Goal: Transaction & Acquisition: Register for event/course

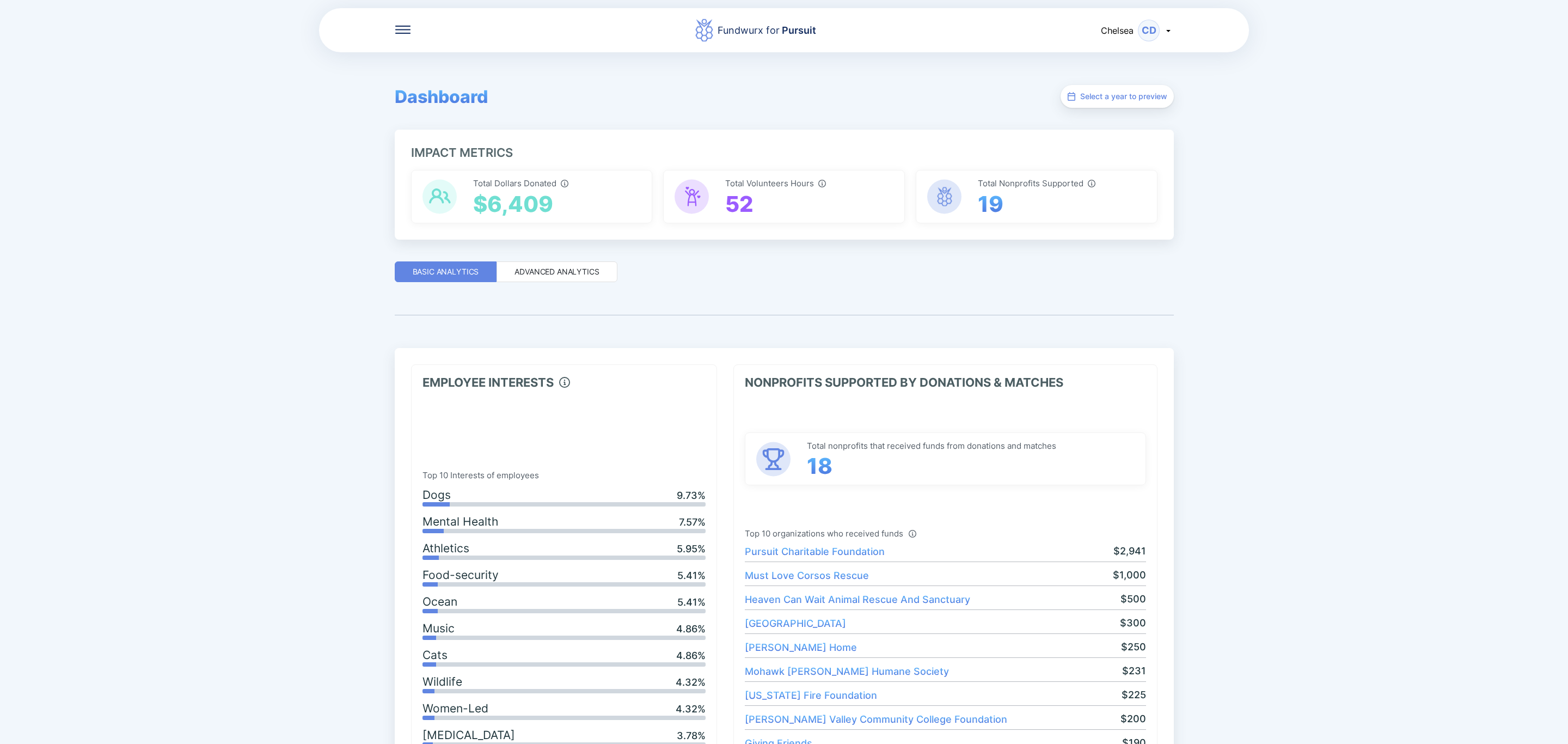
click at [1133, 33] on span "Chelsea" at bounding box center [1118, 30] width 33 height 11
click at [1119, 49] on div "My profile" at bounding box center [1122, 58] width 101 height 29
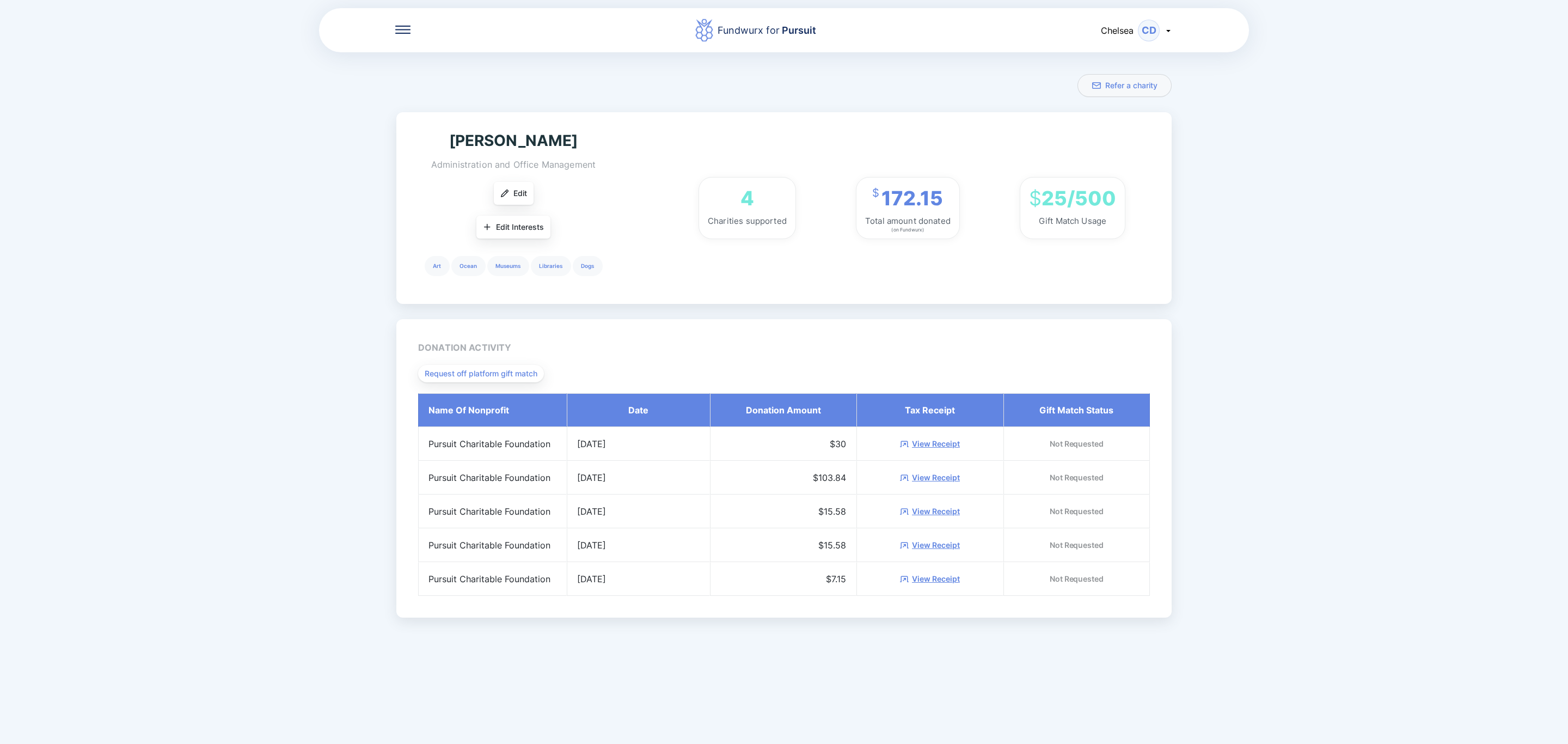
click at [407, 33] on icon at bounding box center [402, 33] width 15 height 1
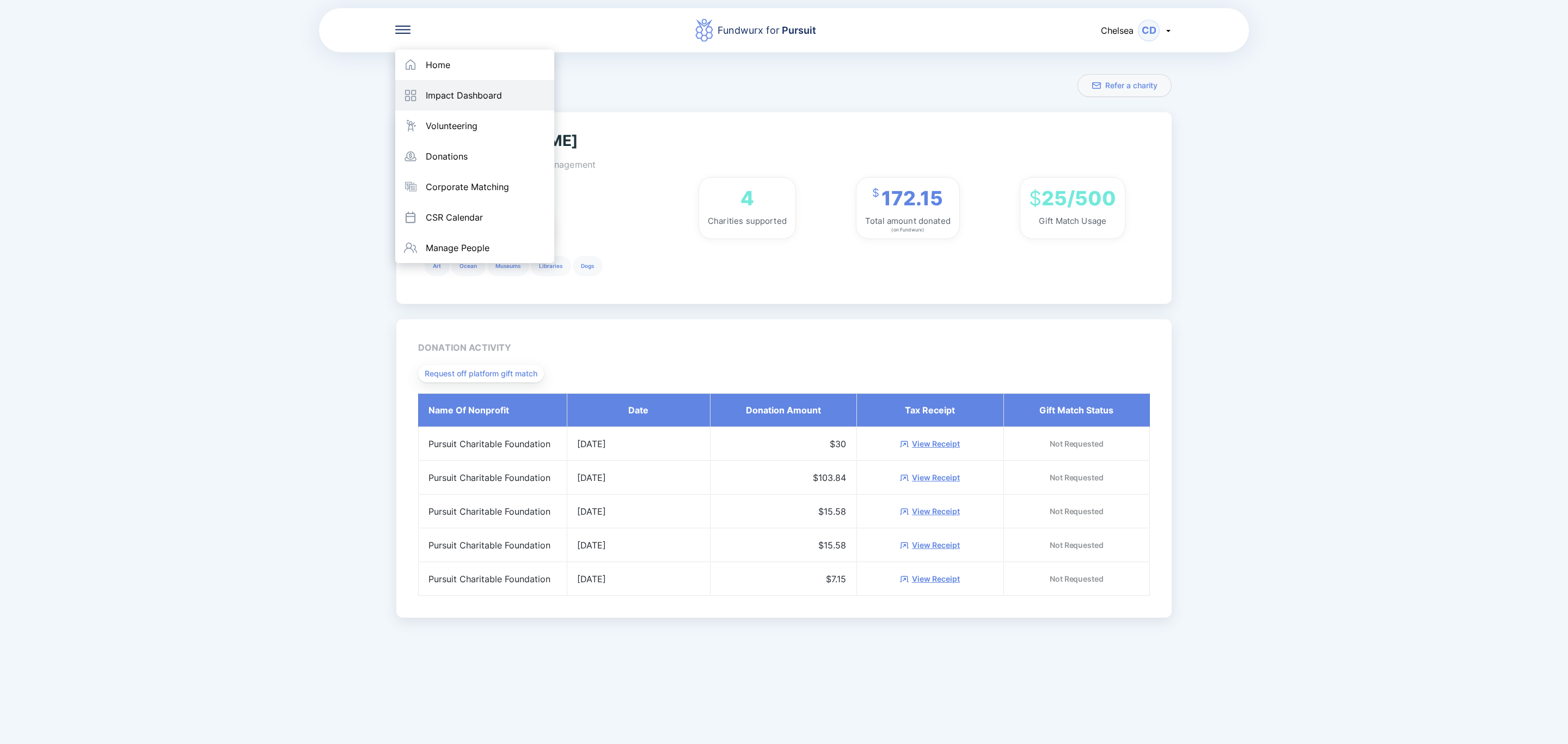
click at [469, 94] on div "Impact Dashboard" at bounding box center [463, 96] width 76 height 11
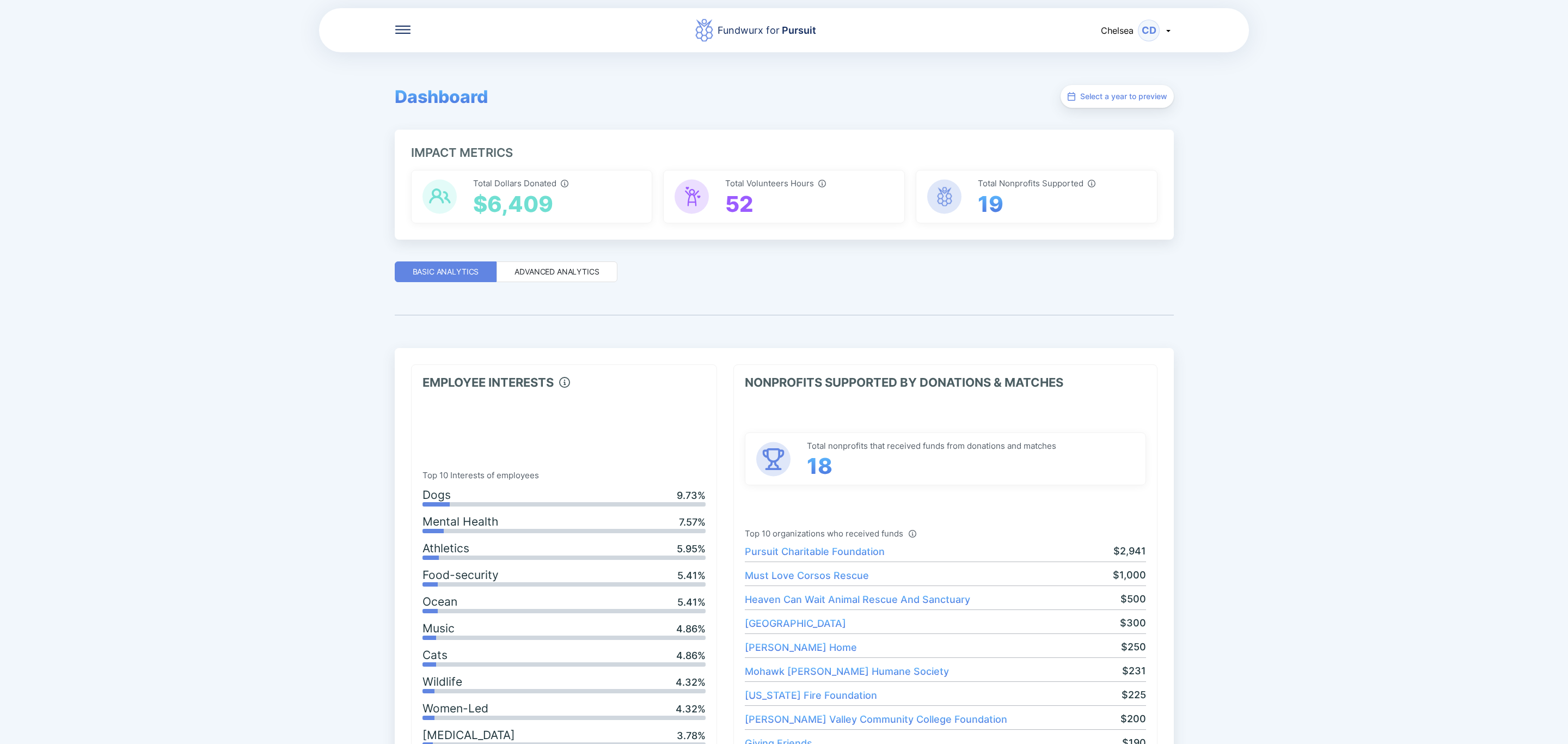
click at [402, 38] on div "Fundwurx for Pursuit Chelsea CD" at bounding box center [784, 30] width 930 height 46
click at [402, 23] on div "Fundwurx for Pursuit Chelsea CD" at bounding box center [784, 30] width 930 height 46
click at [405, 27] on icon at bounding box center [402, 29] width 15 height 8
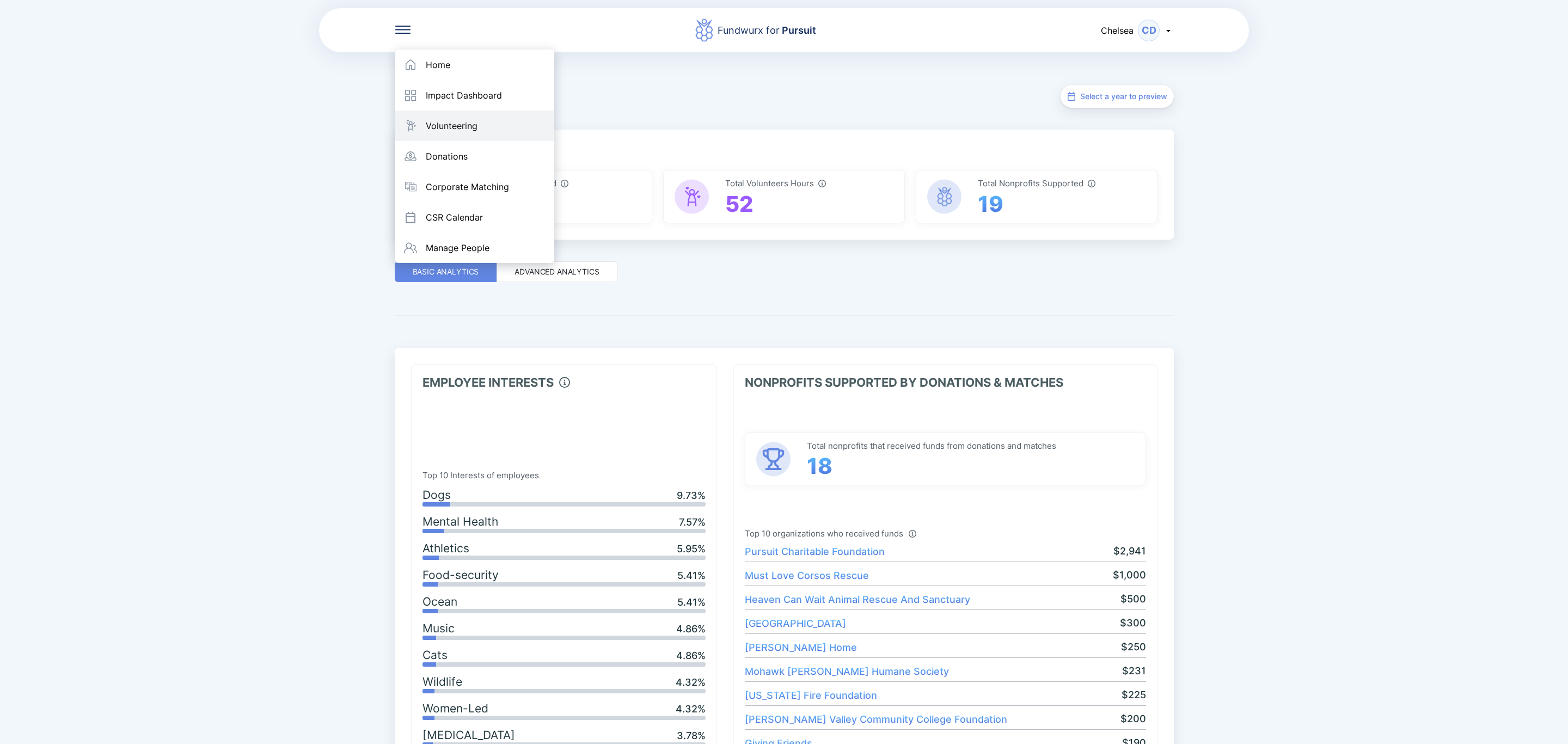
click at [451, 122] on div "Volunteering" at bounding box center [451, 126] width 52 height 11
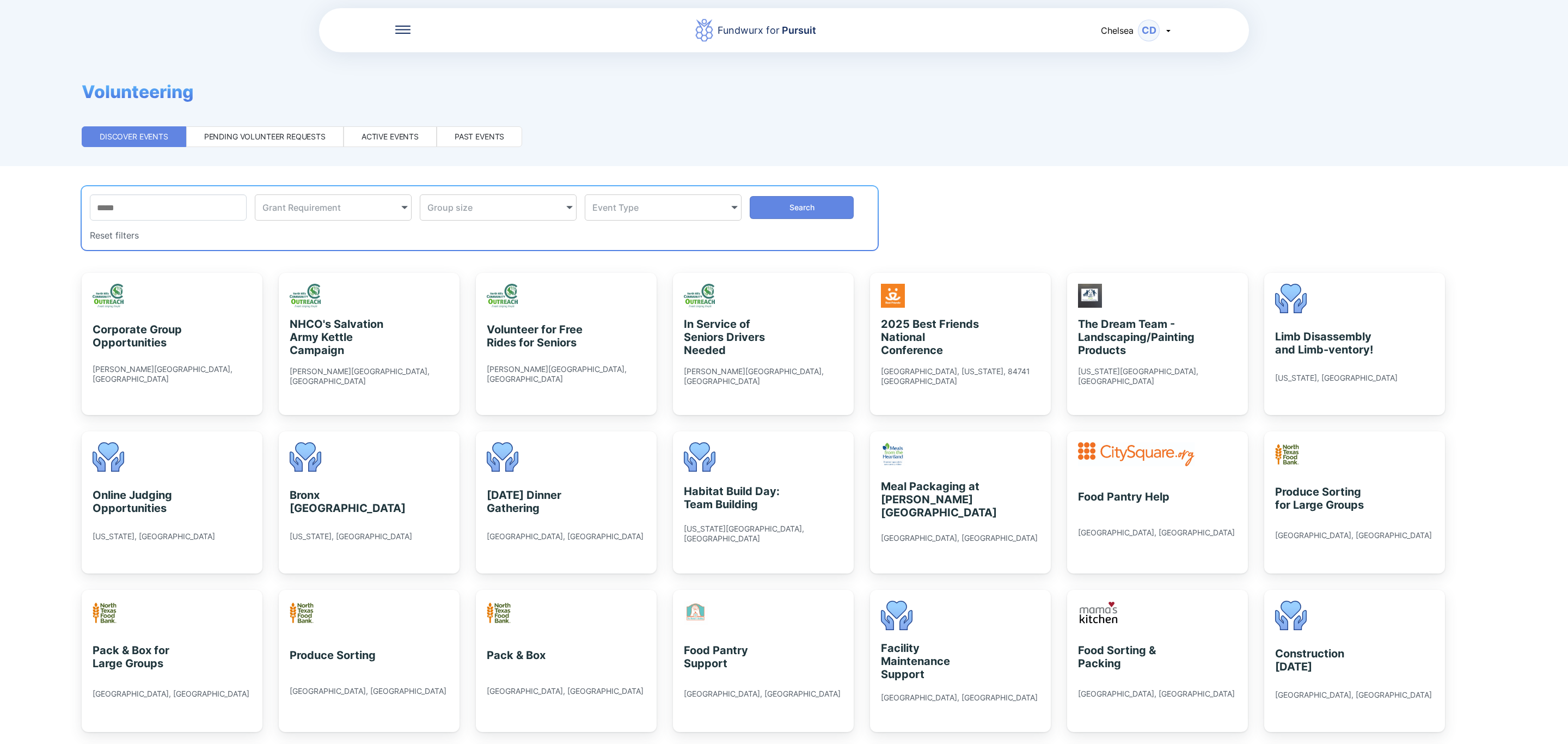
click at [412, 149] on div "Fundwurx for Pursuit Chelsea CD Volunteering Discover events Pending volunteer …" at bounding box center [784, 372] width 1568 height 744
click at [394, 136] on div "Active events" at bounding box center [390, 137] width 57 height 11
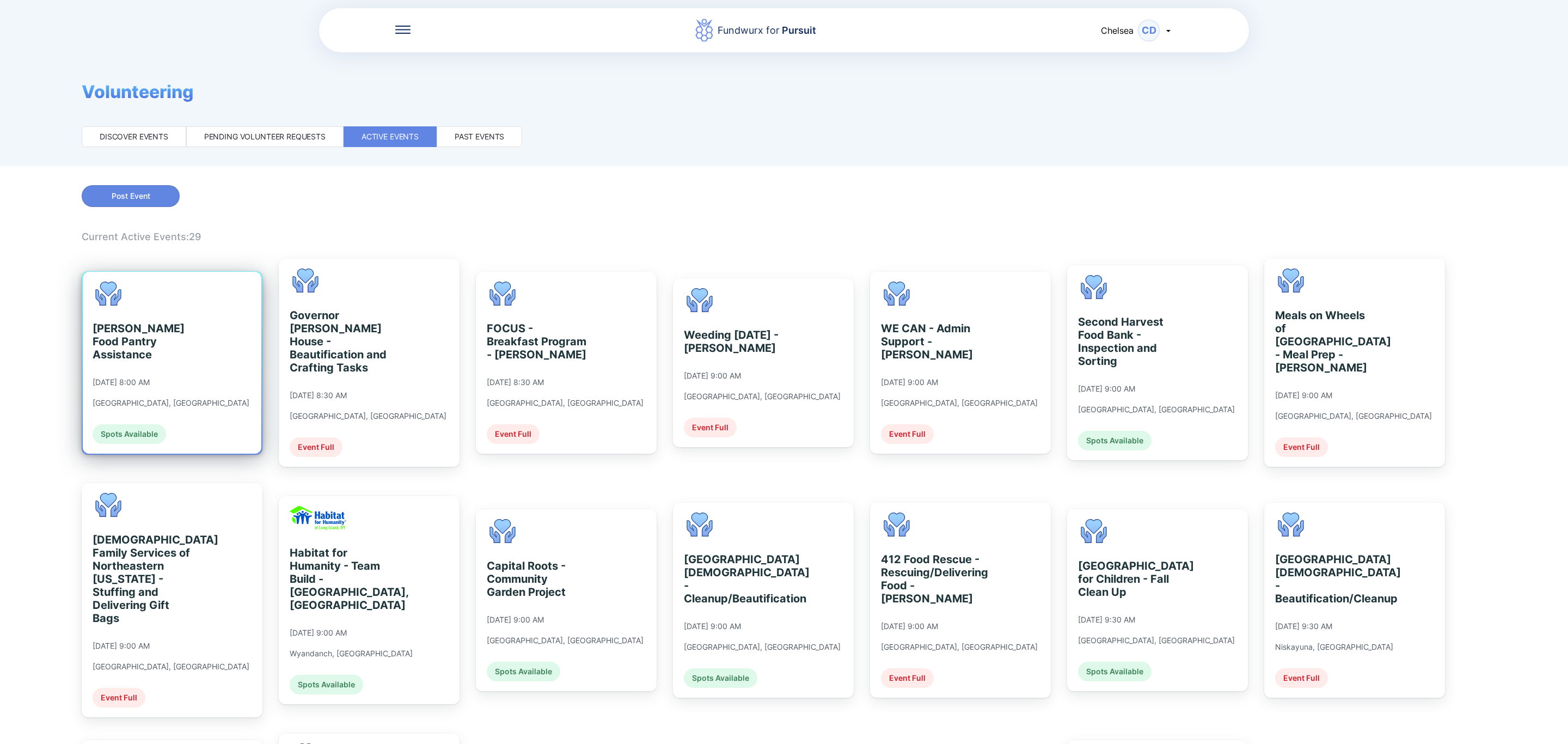
click at [189, 319] on div "[PERSON_NAME] Food Pantry Assistance [DATE] 8:00 AM [GEOGRAPHIC_DATA], [GEOGRAP…" at bounding box center [171, 362] width 157 height 163
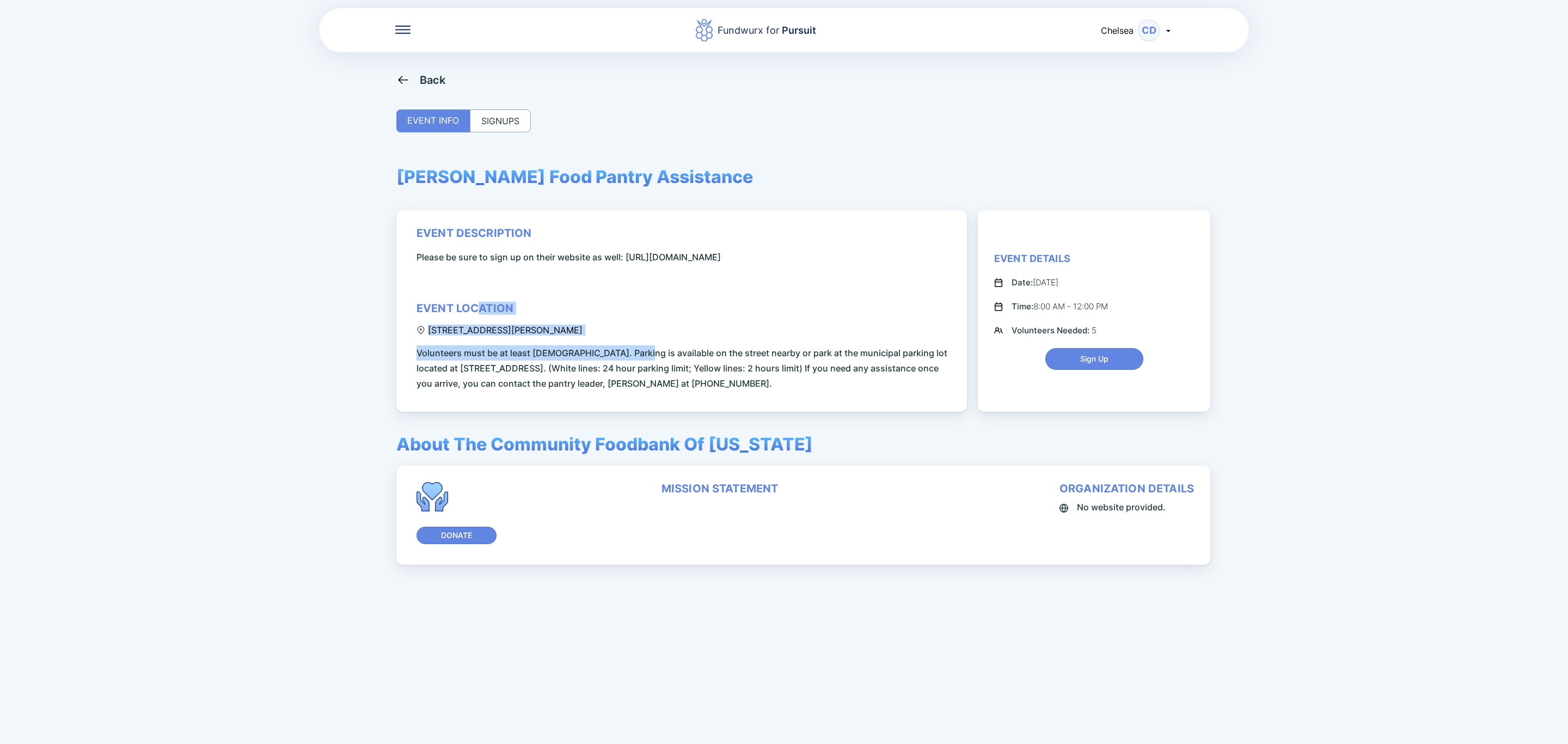
drag, startPoint x: 544, startPoint y: 352, endPoint x: 475, endPoint y: 326, distance: 73.7
click at [475, 326] on div "event description Please be sure to sign up on their website as well: [URL][DOM…" at bounding box center [683, 309] width 534 height 164
click at [629, 323] on div "event description Please be sure to sign up on their website as well: [URL][DOM…" at bounding box center [683, 309] width 534 height 164
drag, startPoint x: 595, startPoint y: 337, endPoint x: 651, endPoint y: 295, distance: 70.0
click at [582, 356] on div "event description Please be sure to sign up on their website as well: [URL][DOM…" at bounding box center [683, 309] width 534 height 164
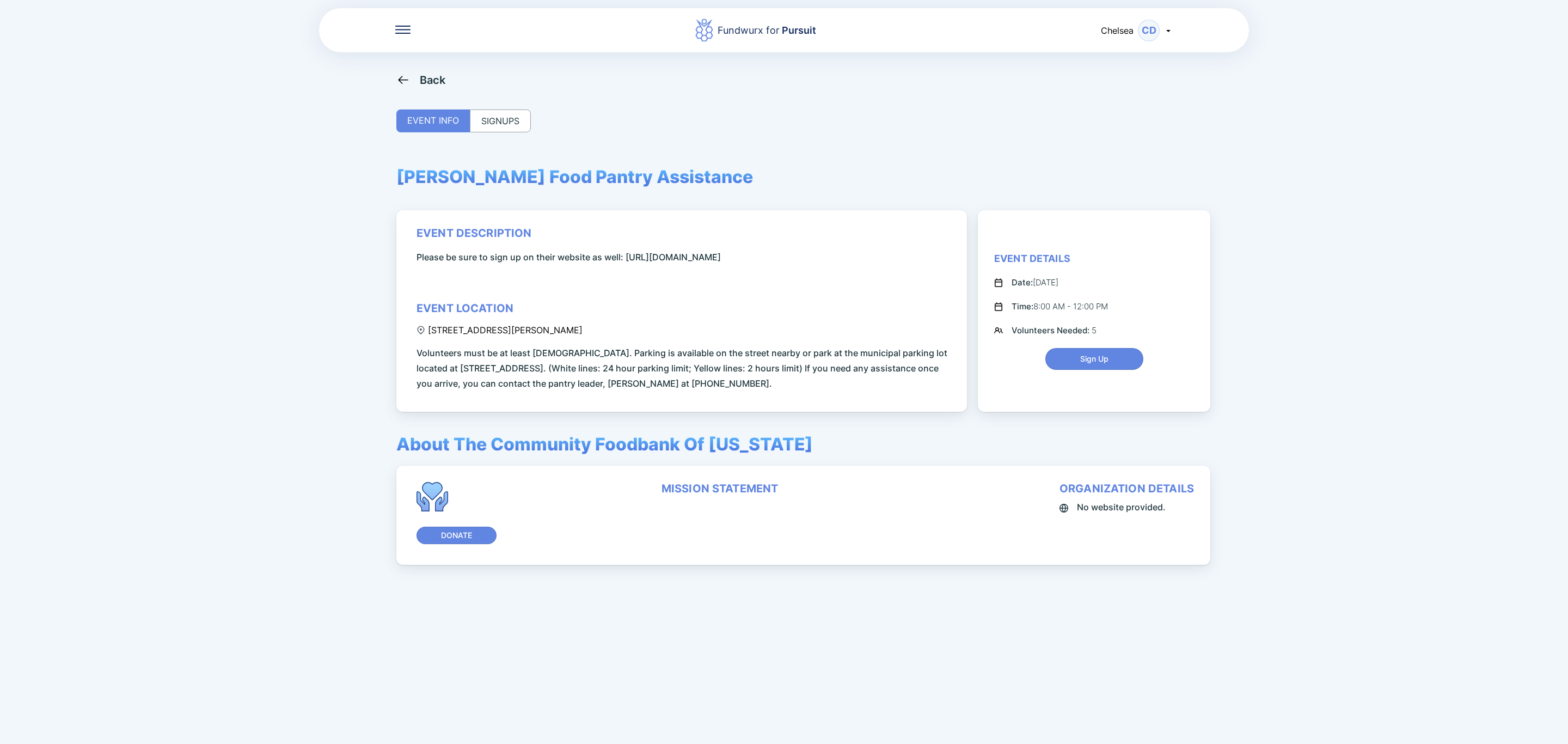
click at [654, 289] on div "event description Please be sure to sign up on their website as well: [URL][DOM…" at bounding box center [683, 309] width 534 height 164
drag, startPoint x: 506, startPoint y: 275, endPoint x: 628, endPoint y: 264, distance: 122.5
click at [628, 264] on span "Please be sure to sign up on their website as well: [URL][DOMAIN_NAME]" at bounding box center [569, 257] width 304 height 15
copy span "[URL][DOMAIN_NAME]"
